Goal: Task Accomplishment & Management: Complete application form

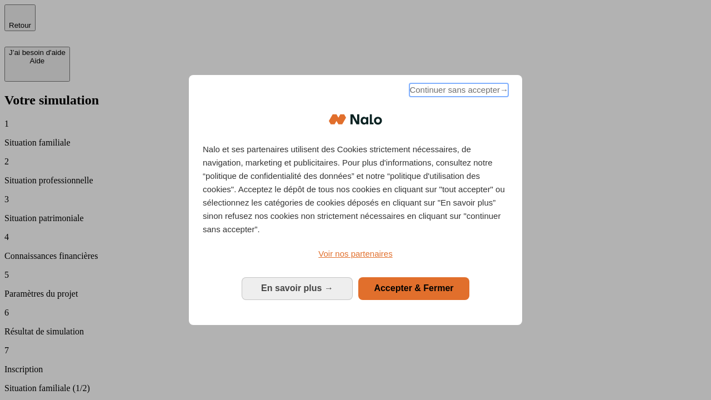
click at [458, 92] on span "Continuer sans accepter →" at bounding box center [458, 89] width 99 height 13
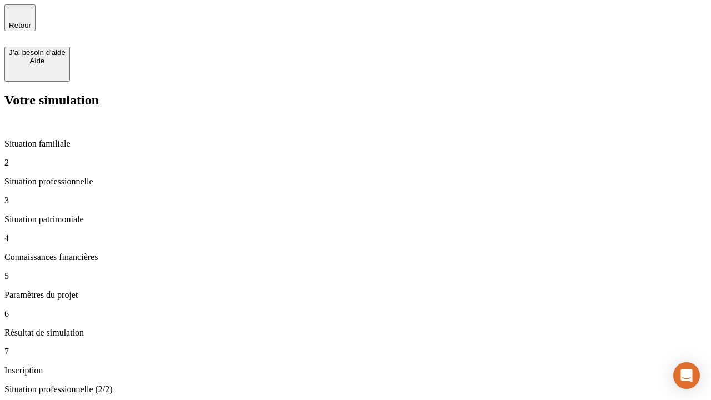
type input "30 000"
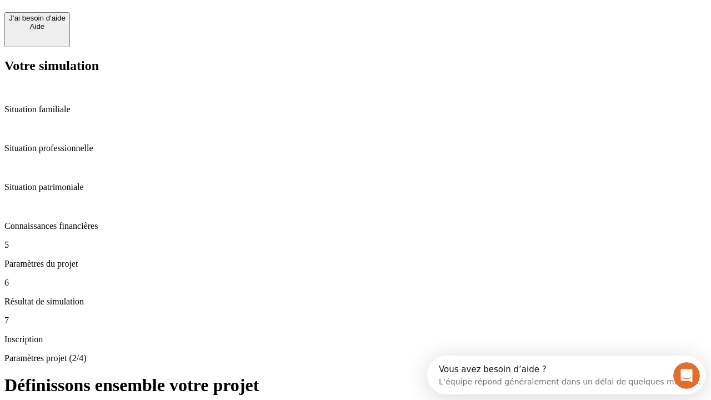
scroll to position [21, 0]
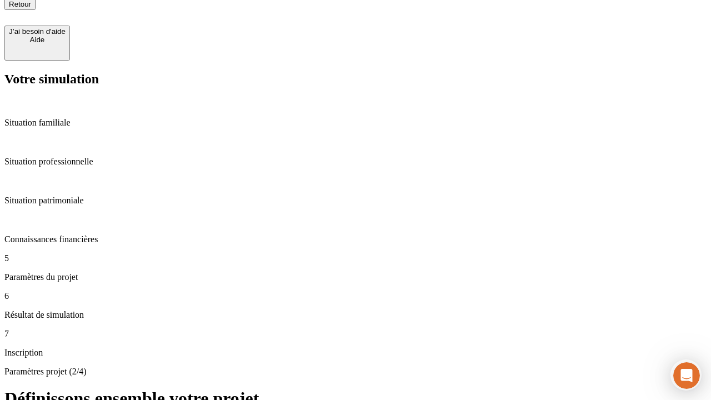
type input "25"
type input "1 000"
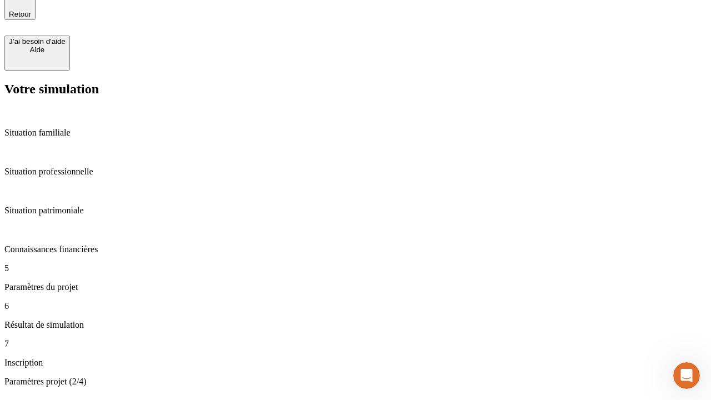
type input "640"
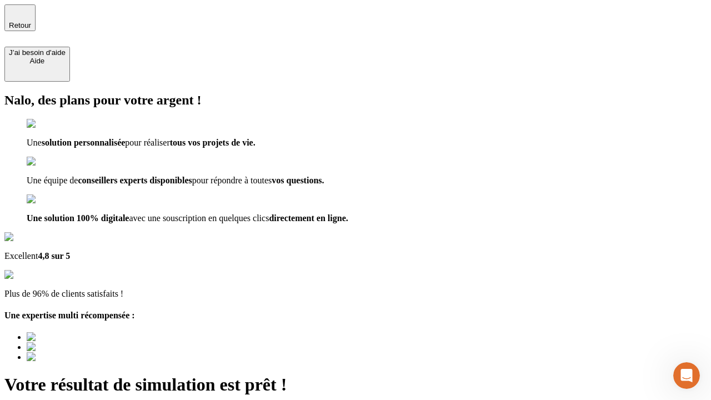
type input "[EMAIL_ADDRESS][PERSON_NAME][DOMAIN_NAME]"
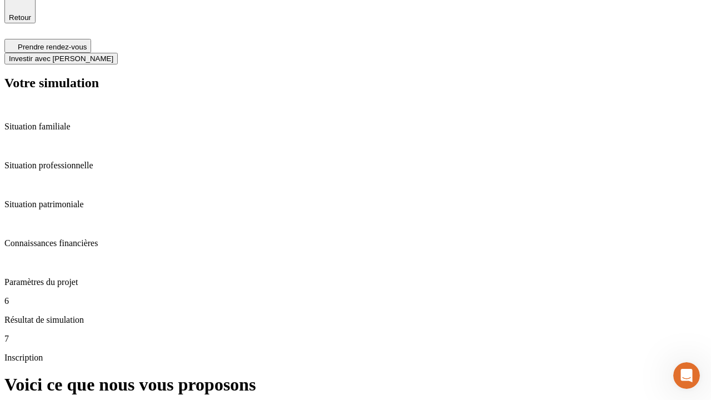
click at [113, 54] on span "Investir avec [PERSON_NAME]" at bounding box center [61, 58] width 104 height 8
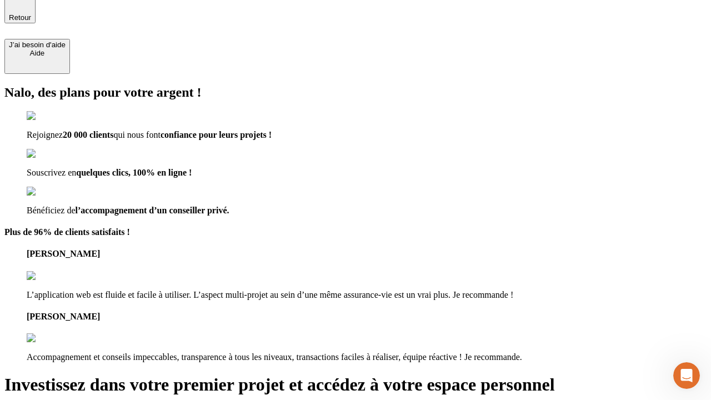
scroll to position [7, 0]
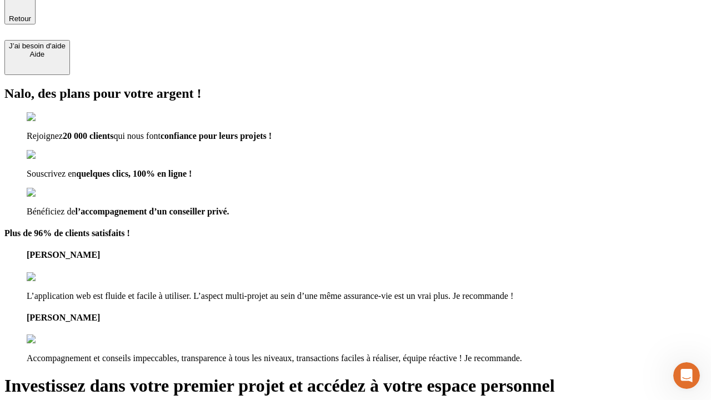
type input "[PERSON_NAME][EMAIL_ADDRESS][DOMAIN_NAME]"
